Goal: Navigation & Orientation: Understand site structure

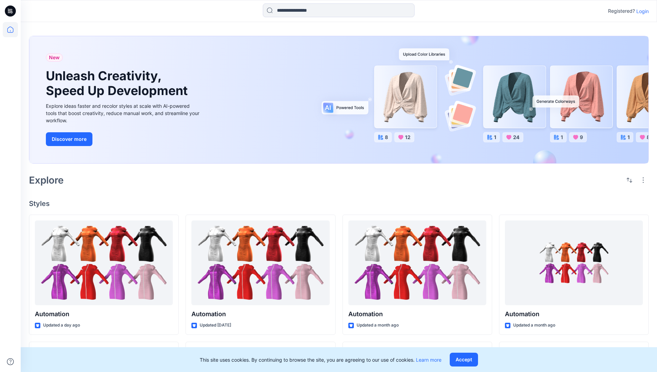
click at [641, 11] on p "Login" at bounding box center [642, 11] width 12 height 7
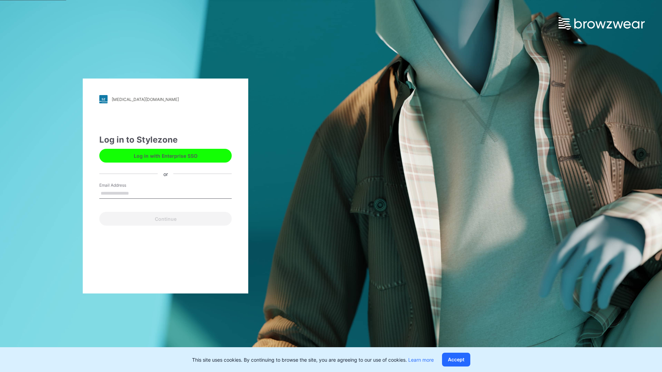
click at [136, 193] on input "Email Address" at bounding box center [165, 194] width 132 height 10
type input "**********"
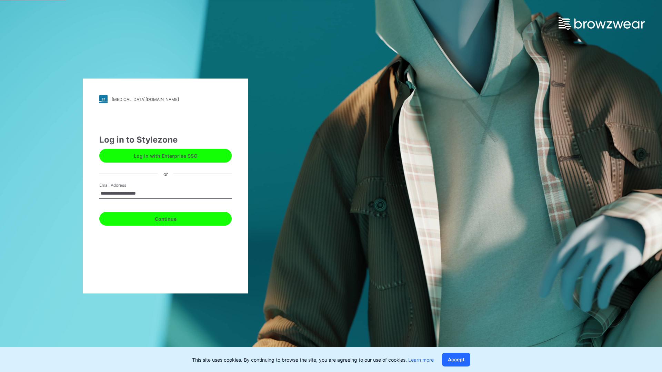
click at [173, 218] on button "Continue" at bounding box center [165, 219] width 132 height 14
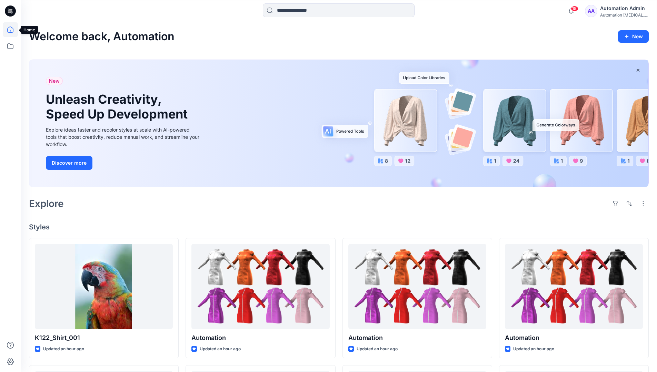
click at [13, 30] on icon at bounding box center [10, 30] width 6 height 6
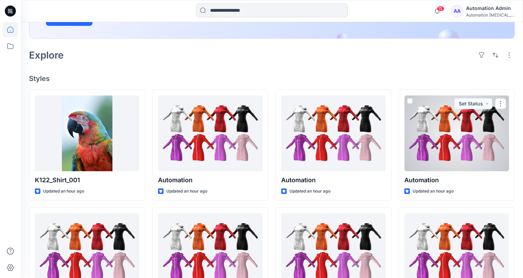
scroll to position [28, 0]
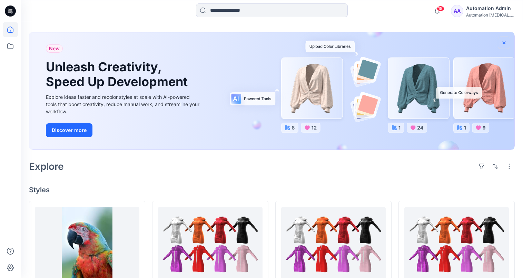
click at [504, 42] on icon "button" at bounding box center [504, 42] width 3 height 3
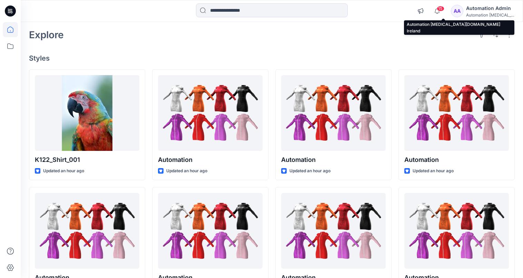
click at [493, 16] on div "Automation testim..." at bounding box center [490, 14] width 48 height 5
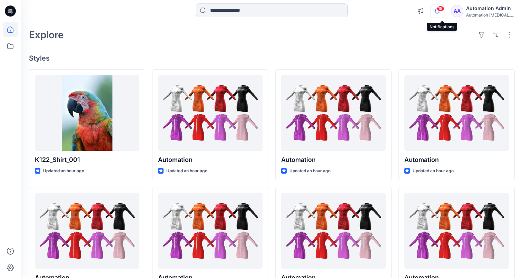
click at [439, 11] on icon "button" at bounding box center [437, 11] width 5 height 4
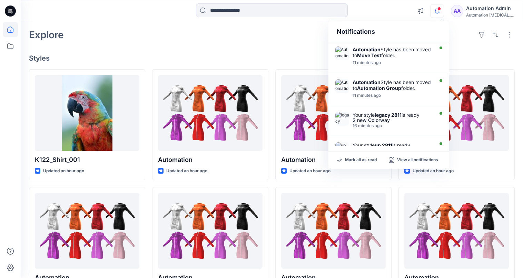
scroll to position [0, 0]
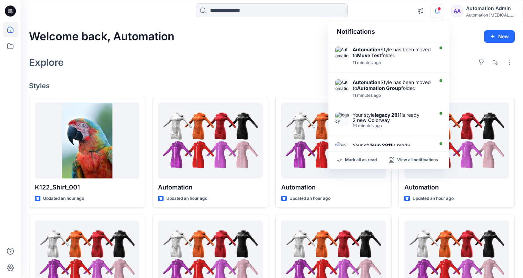
click at [342, 35] on div "Notifications" at bounding box center [388, 31] width 121 height 21
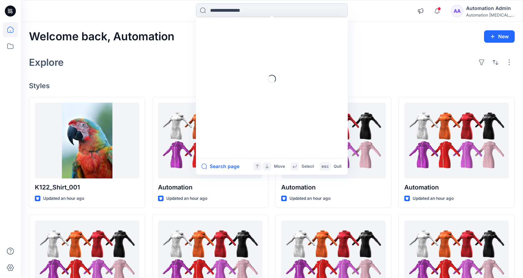
click at [274, 14] on input at bounding box center [272, 10] width 152 height 14
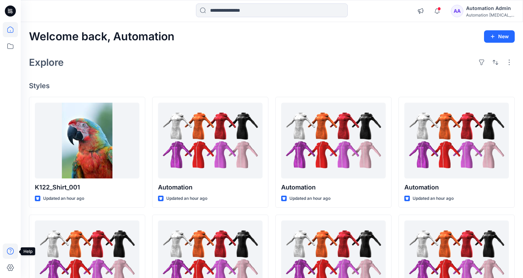
click at [9, 251] on icon at bounding box center [10, 251] width 15 height 15
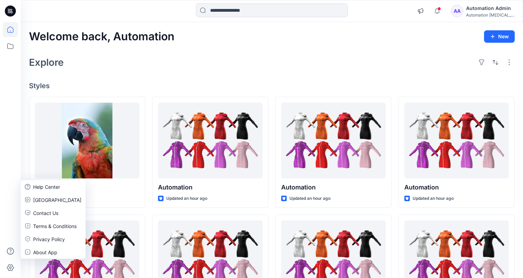
click at [125, 68] on div "Explore" at bounding box center [272, 62] width 486 height 17
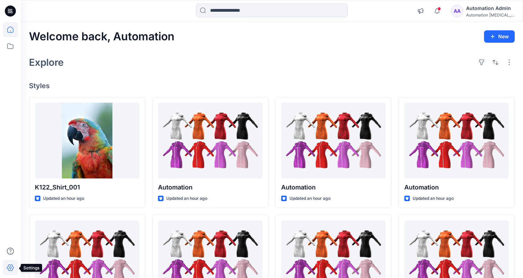
click at [14, 266] on icon at bounding box center [10, 267] width 15 height 15
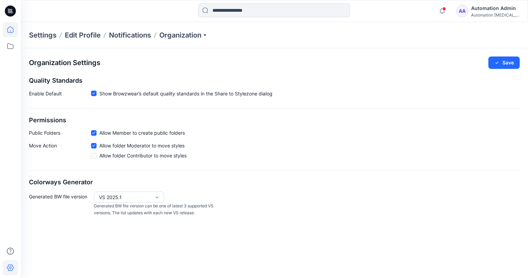
click at [14, 31] on icon at bounding box center [10, 29] width 15 height 15
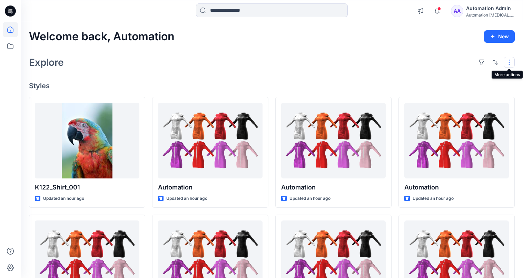
click at [508, 66] on button "button" at bounding box center [509, 62] width 11 height 11
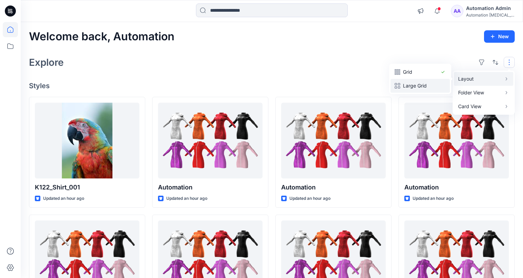
click at [427, 82] on p "Large Grid" at bounding box center [420, 86] width 34 height 8
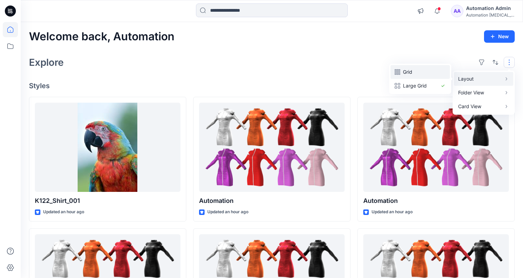
click at [412, 72] on p "Grid" at bounding box center [420, 72] width 34 height 8
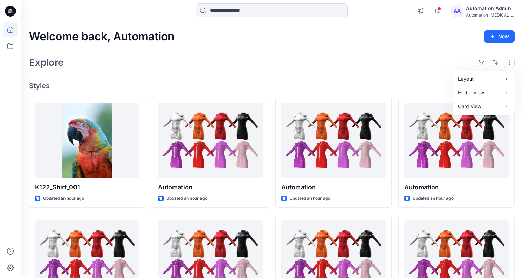
click at [509, 62] on button "button" at bounding box center [509, 62] width 11 height 11
click at [506, 62] on button "button" at bounding box center [509, 62] width 11 height 11
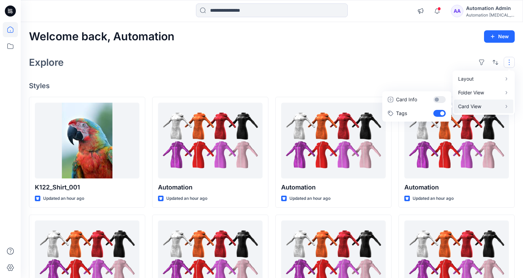
click at [487, 105] on p "Card View" at bounding box center [479, 106] width 43 height 8
click at [439, 99] on button "Card Info" at bounding box center [417, 100] width 66 height 14
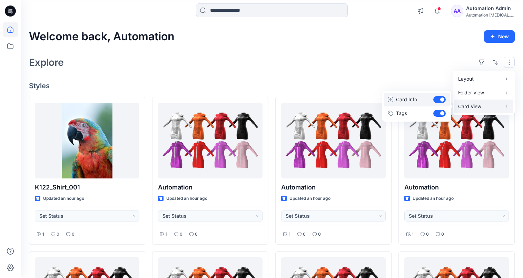
click at [439, 99] on button "Card Info" at bounding box center [417, 100] width 66 height 14
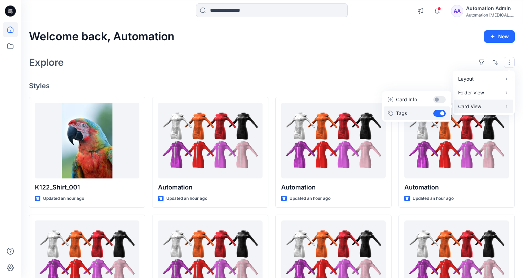
click at [439, 112] on button "Tags" at bounding box center [417, 114] width 66 height 14
click at [501, 60] on div "Layout Grid Large Grid Folder View Compact Card Card View Card Info Tags" at bounding box center [495, 62] width 39 height 11
click at [431, 62] on div "Explore" at bounding box center [272, 62] width 486 height 17
click at [504, 62] on button "button" at bounding box center [509, 62] width 11 height 11
click at [479, 106] on p "Card View" at bounding box center [479, 106] width 43 height 8
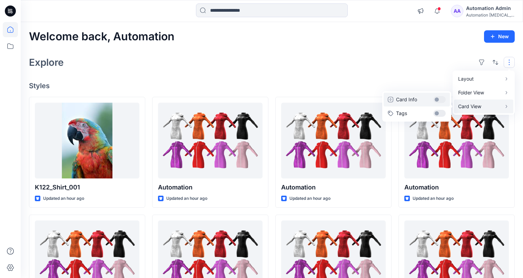
click at [440, 100] on button "Card Info" at bounding box center [417, 100] width 66 height 14
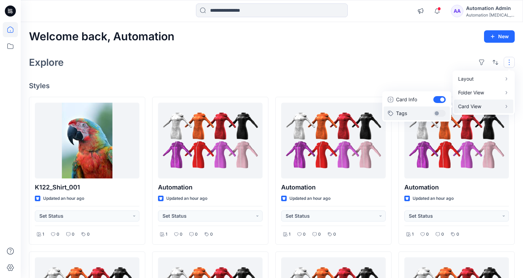
click at [440, 110] on button "Tags" at bounding box center [417, 114] width 66 height 14
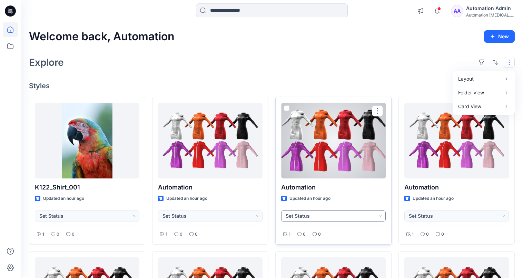
click at [380, 218] on button "Set Status" at bounding box center [333, 216] width 105 height 11
